Goal: Transaction & Acquisition: Purchase product/service

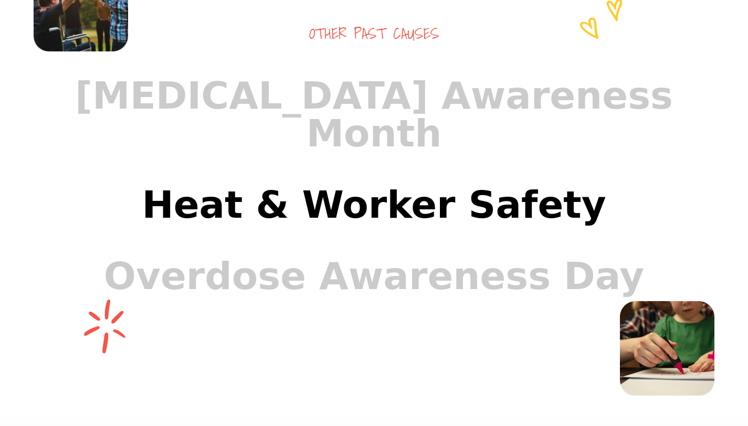
scroll to position [931, 0]
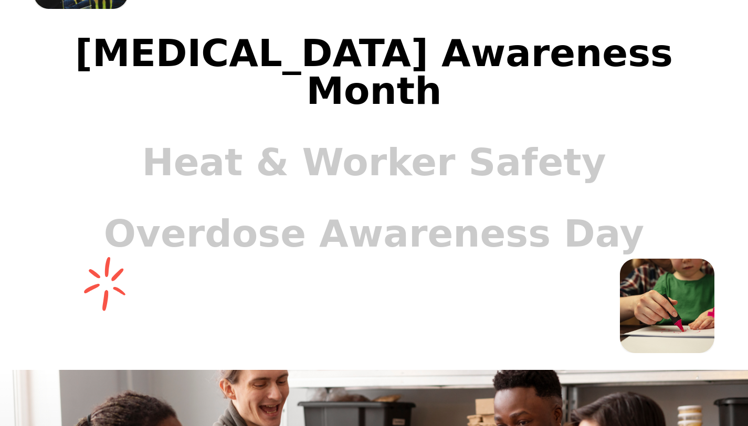
click at [102, 93] on link "Spinal Cord Injury Awareness Month" at bounding box center [374, 71] width 706 height 109
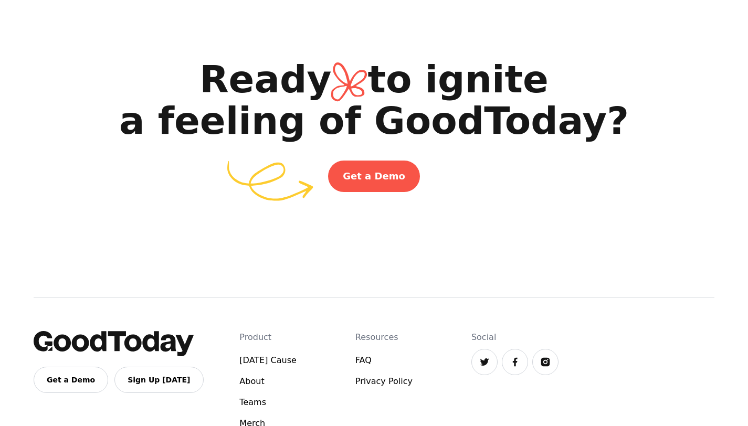
scroll to position [1728, 0]
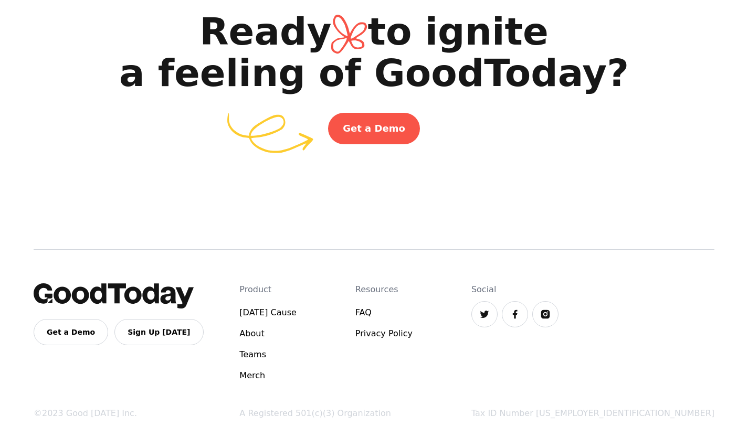
click at [520, 309] on img at bounding box center [515, 314] width 10 height 10
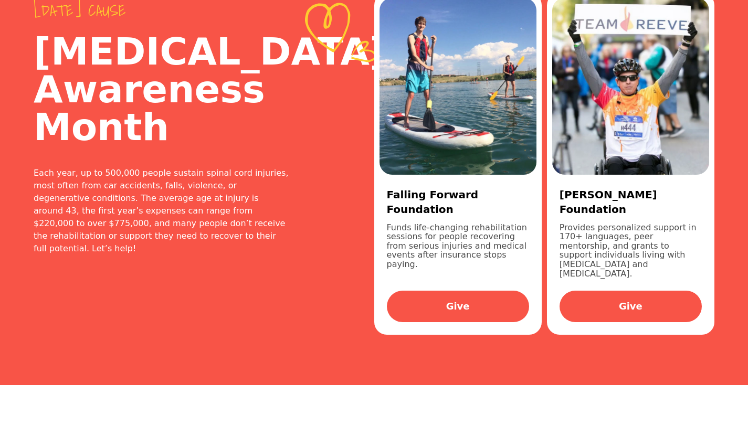
scroll to position [0, 0]
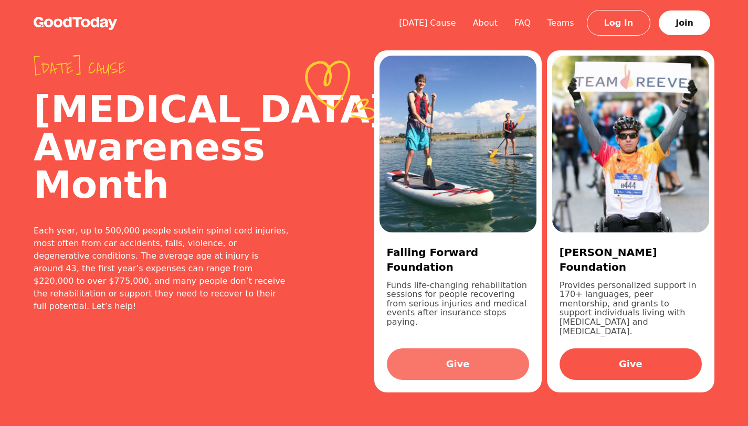
click at [447, 367] on link "Give" at bounding box center [458, 364] width 142 height 31
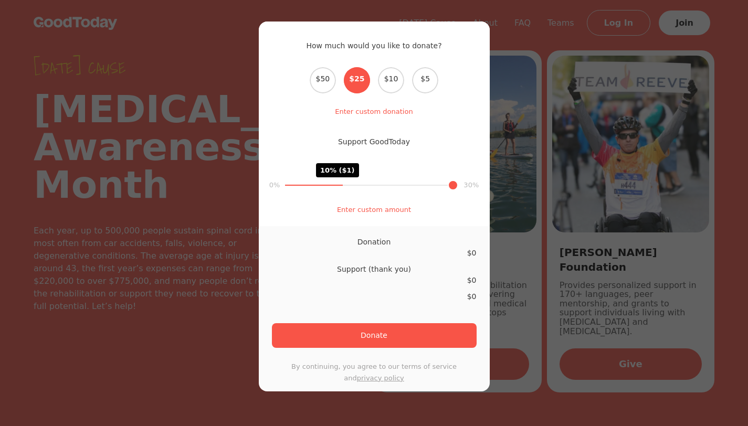
click at [688, 265] on div "How much would you like to donate? Select the donation amount $50 $25 $10 $5 En…" at bounding box center [374, 213] width 748 height 426
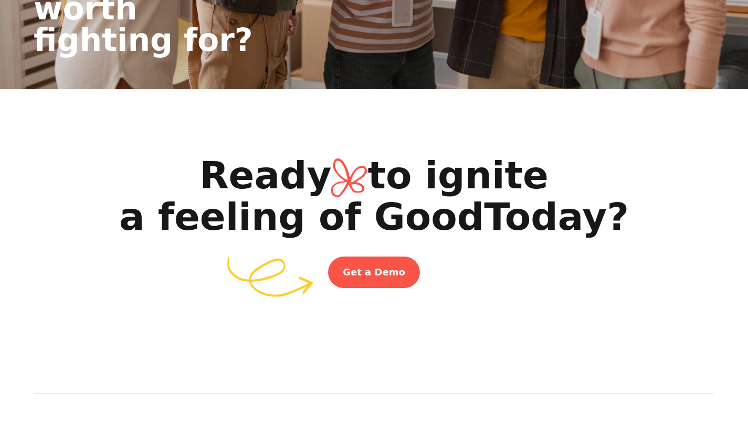
scroll to position [1728, 0]
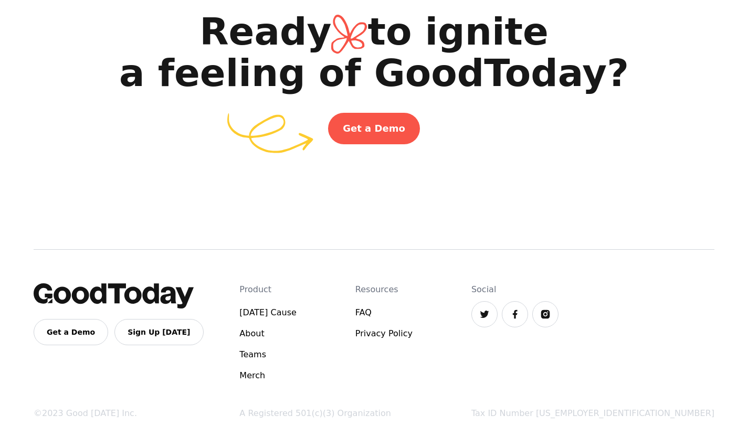
click at [551, 309] on img at bounding box center [545, 314] width 10 height 10
